Goal: Information Seeking & Learning: Find specific fact

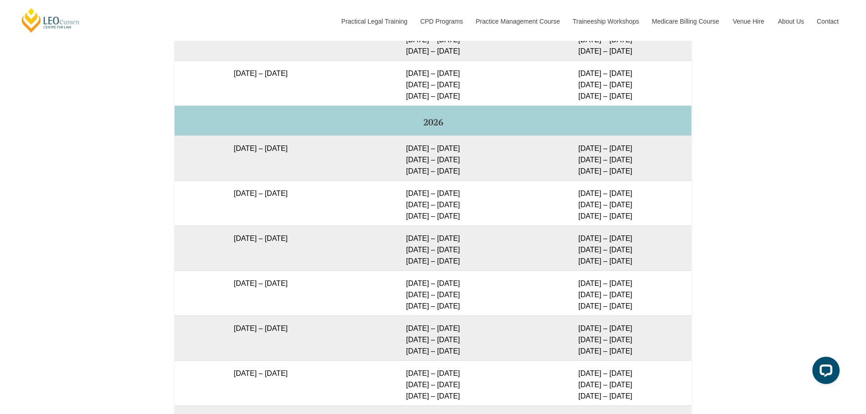
scroll to position [1627, 0]
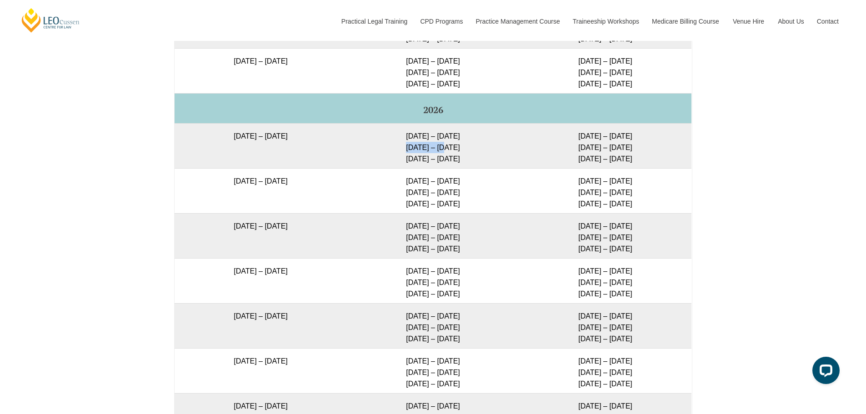
drag, startPoint x: 443, startPoint y: 145, endPoint x: 401, endPoint y: 149, distance: 41.6
click at [401, 149] on td "[DATE] – [DATE] [DATE] – [DATE] [DATE] – [DATE]" at bounding box center [433, 145] width 172 height 45
click at [449, 150] on td "[DATE] – [DATE] [DATE] – [DATE] [DATE] – [DATE]" at bounding box center [433, 145] width 172 height 45
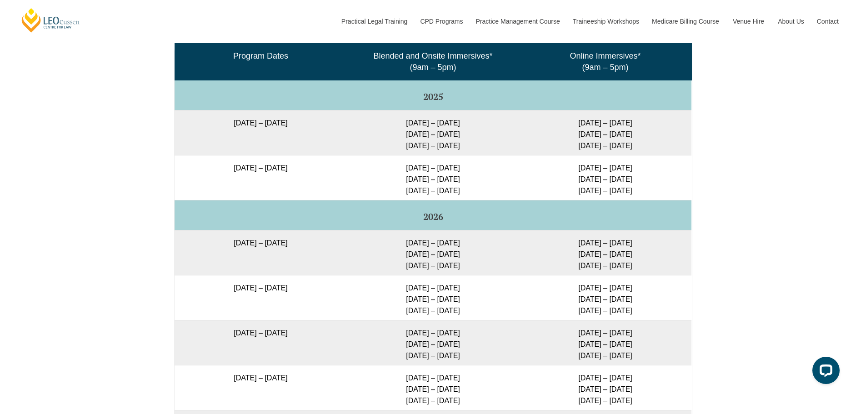
scroll to position [1491, 0]
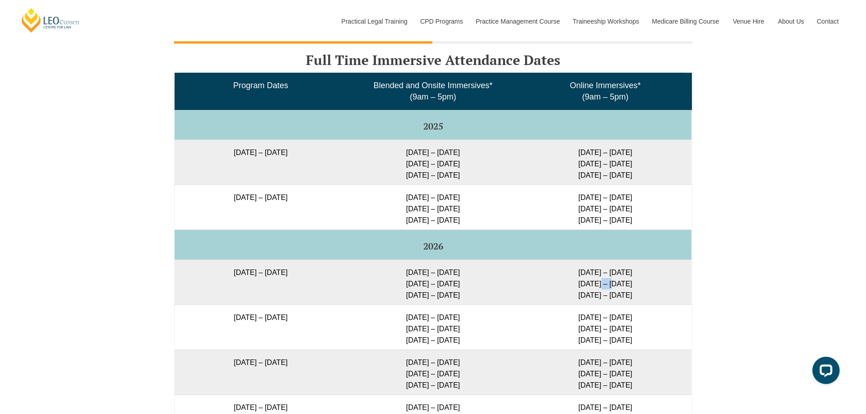
drag, startPoint x: 613, startPoint y: 284, endPoint x: 596, endPoint y: 285, distance: 16.9
click at [596, 285] on td "[DATE] – [DATE] [DATE] – [DATE] [DATE] – [DATE]" at bounding box center [605, 282] width 172 height 45
click at [595, 287] on td "[DATE] – [DATE] [DATE] – [DATE] [DATE] – [DATE]" at bounding box center [605, 282] width 172 height 45
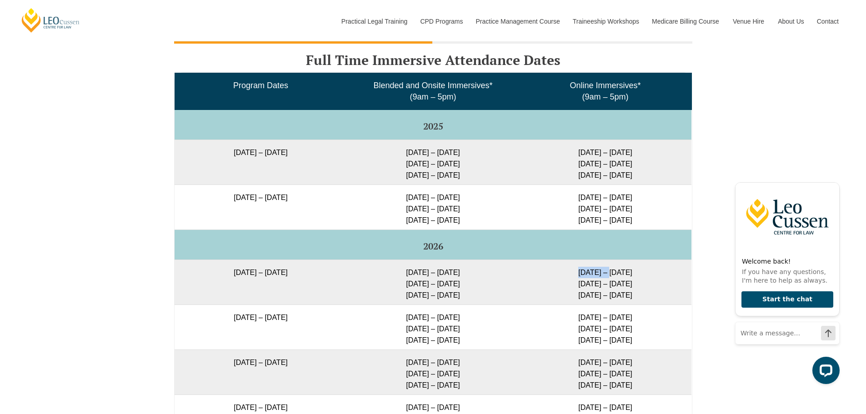
drag, startPoint x: 609, startPoint y: 272, endPoint x: 577, endPoint y: 274, distance: 32.3
click at [577, 274] on td "[DATE] – [DATE] [DATE] – [DATE] [DATE] – [DATE]" at bounding box center [605, 282] width 172 height 45
click at [612, 271] on td "[DATE] – [DATE] [DATE] – [DATE] [DATE] – [DATE]" at bounding box center [605, 282] width 172 height 45
drag, startPoint x: 622, startPoint y: 273, endPoint x: 597, endPoint y: 280, distance: 26.0
click at [585, 274] on td "[DATE] – [DATE] [DATE] – [DATE] [DATE] – [DATE]" at bounding box center [605, 282] width 172 height 45
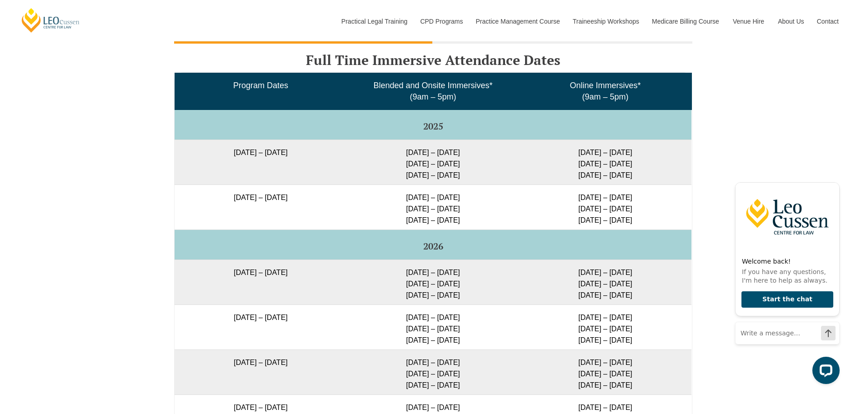
click at [605, 281] on td "[DATE] – [DATE] [DATE] – [DATE] [DATE] – [DATE]" at bounding box center [605, 282] width 172 height 45
drag, startPoint x: 616, startPoint y: 284, endPoint x: 591, endPoint y: 283, distance: 25.5
click at [591, 283] on td "[DATE] – [DATE] [DATE] – [DATE] [DATE] – [DATE]" at bounding box center [605, 282] width 172 height 45
click at [598, 283] on td "[DATE] – [DATE] [DATE] – [DATE] [DATE] – [DATE]" at bounding box center [605, 282] width 172 height 45
drag, startPoint x: 607, startPoint y: 298, endPoint x: 580, endPoint y: 300, distance: 27.3
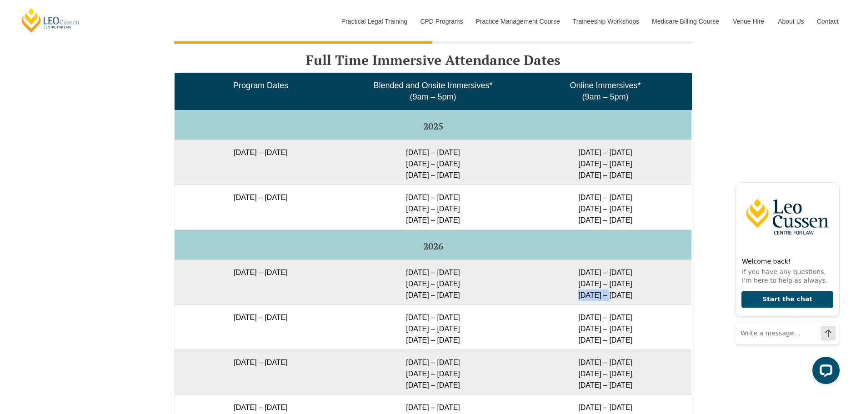
click at [580, 300] on td "[DATE] – [DATE] [DATE] – [DATE] [DATE] – [DATE]" at bounding box center [605, 282] width 172 height 45
click at [613, 294] on td "[DATE] – [DATE] [DATE] – [DATE] [DATE] – [DATE]" at bounding box center [605, 282] width 172 height 45
click at [834, 174] on icon "Hide greeting" at bounding box center [834, 175] width 5 height 5
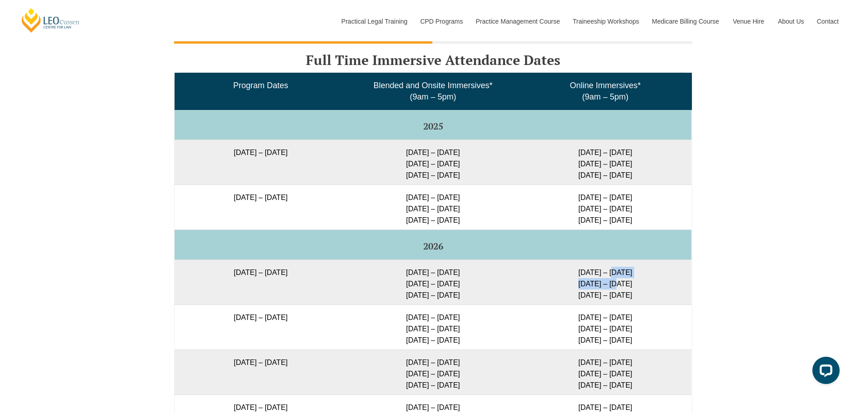
drag, startPoint x: 615, startPoint y: 279, endPoint x: 615, endPoint y: 287, distance: 8.6
click at [615, 287] on td "[DATE] – [DATE] [DATE] – [DATE] [DATE] – [DATE]" at bounding box center [605, 282] width 172 height 45
click at [627, 287] on td "[DATE] – [DATE] [DATE] – [DATE] [DATE] – [DATE]" at bounding box center [605, 282] width 172 height 45
